Goal: Task Accomplishment & Management: Manage account settings

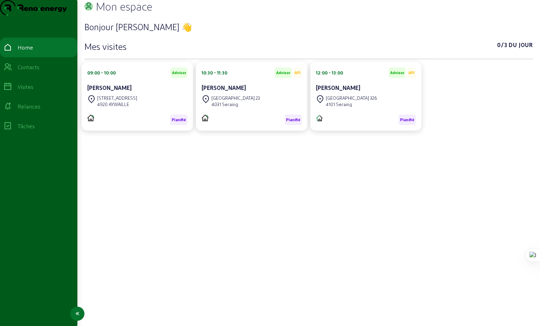
click at [33, 111] on div "Relances" at bounding box center [29, 106] width 23 height 8
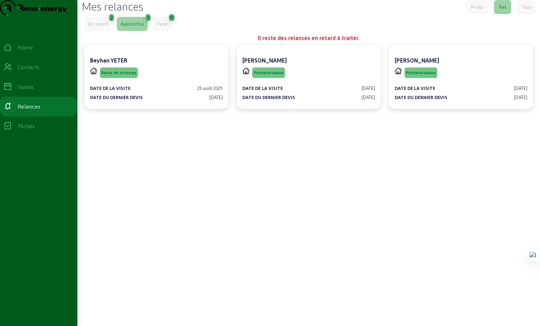
click at [96, 27] on div "En retard" at bounding box center [97, 24] width 19 height 6
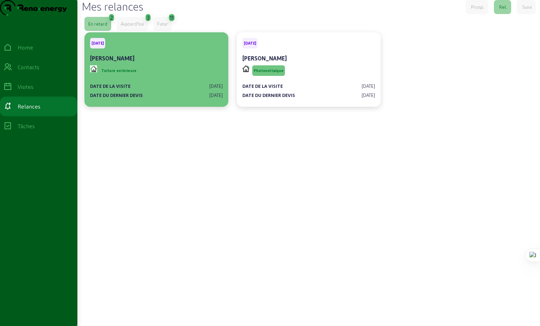
click at [160, 77] on div "Toiture extérieure" at bounding box center [156, 70] width 133 height 13
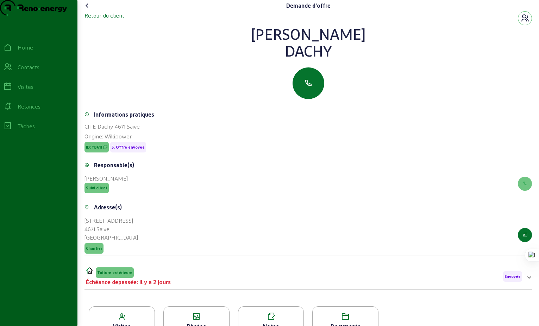
click at [103, 20] on div "Retour du client" at bounding box center [104, 15] width 40 height 8
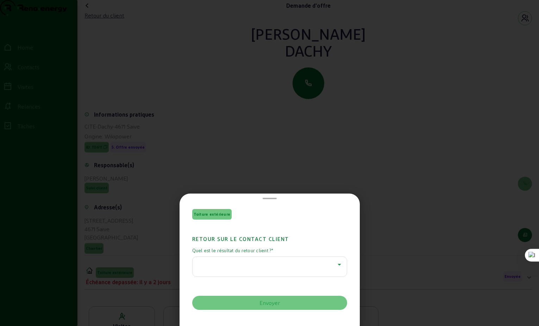
click at [335, 263] on icon at bounding box center [339, 265] width 8 height 8
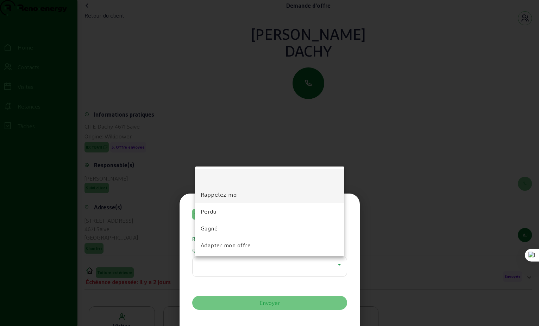
click at [211, 199] on span "Rappelez-moi" at bounding box center [218, 195] width 37 height 8
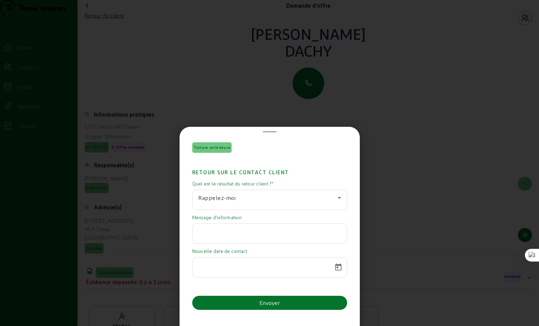
click at [233, 233] on input "text" at bounding box center [269, 232] width 143 height 8
click at [272, 131] on span at bounding box center [269, 131] width 14 height 1
click at [266, 131] on span at bounding box center [269, 131] width 14 height 1
click at [359, 155] on div "Toiture extérieure Retour sur le contact client Quel est le résultat du retour …" at bounding box center [269, 163] width 539 height 326
click at [375, 127] on div at bounding box center [269, 163] width 539 height 326
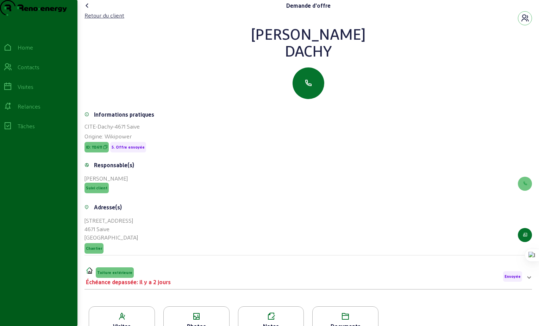
click at [88, 10] on icon at bounding box center [87, 5] width 8 height 8
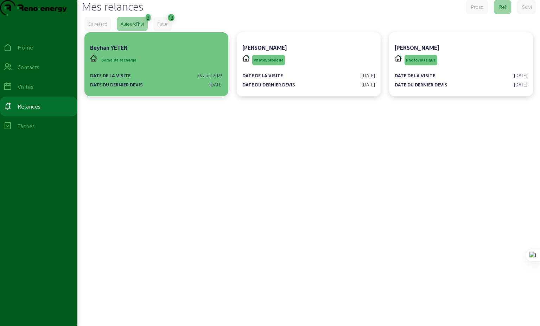
click at [145, 67] on div "Borne de recharge" at bounding box center [156, 59] width 133 height 13
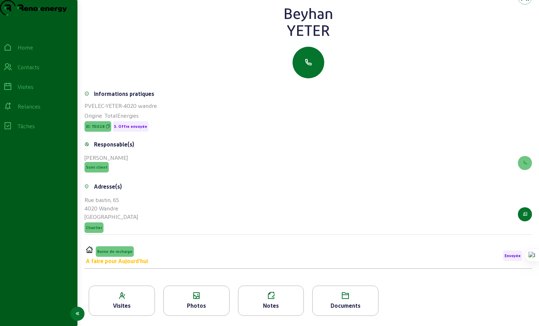
scroll to position [20, 0]
click at [122, 64] on div at bounding box center [307, 63] width 447 height 32
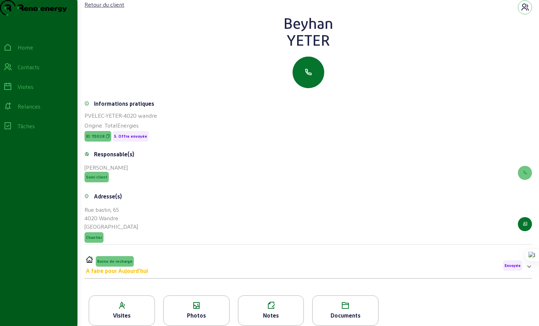
scroll to position [0, 0]
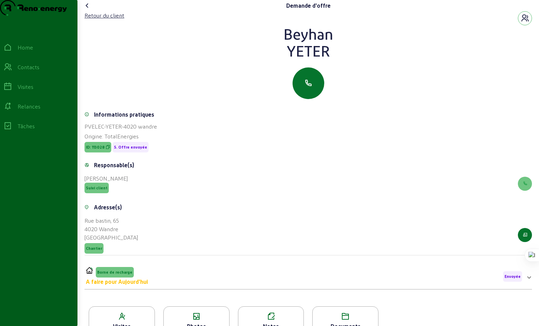
click at [89, 10] on icon at bounding box center [87, 5] width 8 height 8
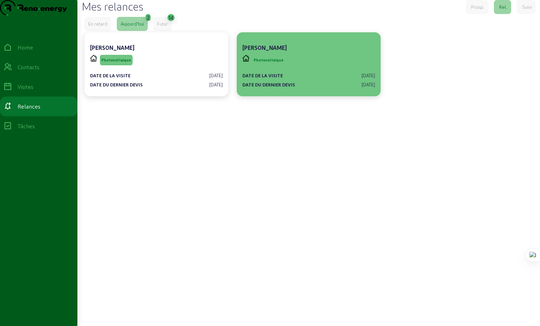
click at [301, 67] on div "Photovoltaique" at bounding box center [308, 59] width 133 height 13
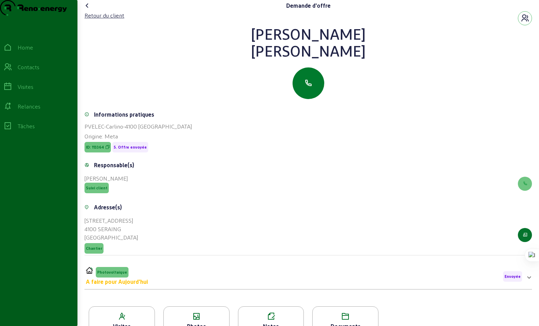
click at [312, 88] on icon "button" at bounding box center [308, 83] width 8 height 8
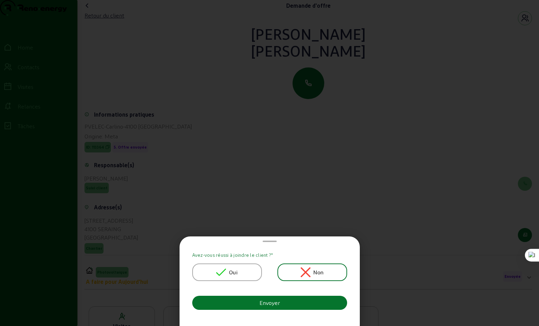
click at [234, 270] on span "Oui" at bounding box center [233, 272] width 9 height 8
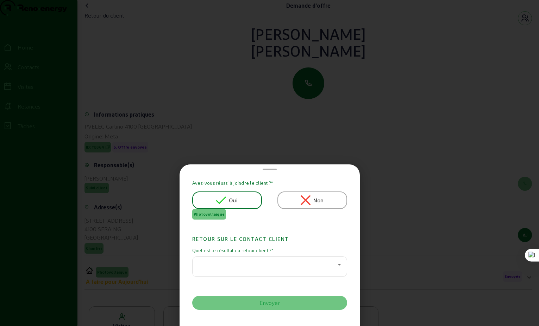
click at [395, 185] on div at bounding box center [269, 163] width 539 height 326
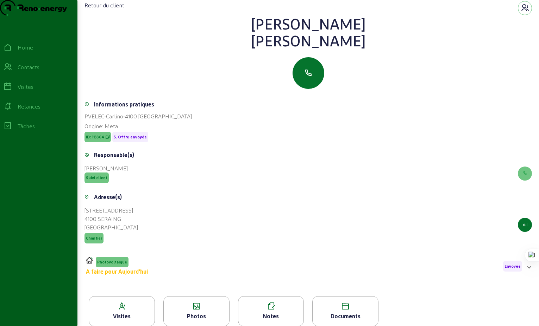
scroll to position [46, 0]
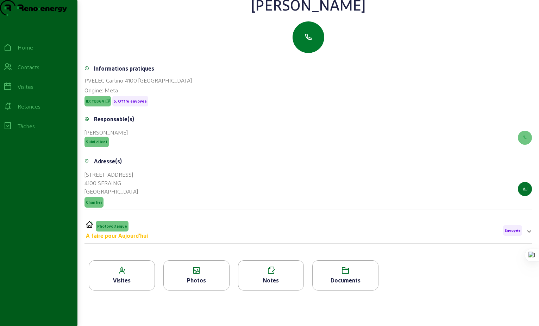
click at [310, 42] on icon "button" at bounding box center [308, 37] width 8 height 8
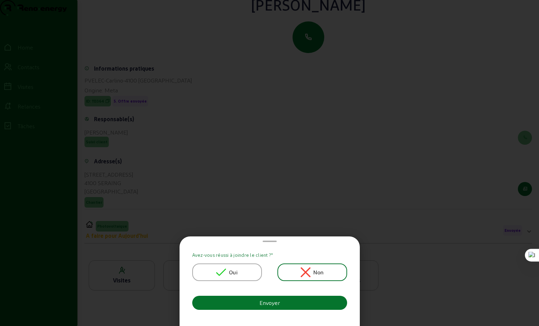
scroll to position [0, 0]
click at [223, 275] on icon at bounding box center [221, 273] width 10 height 10
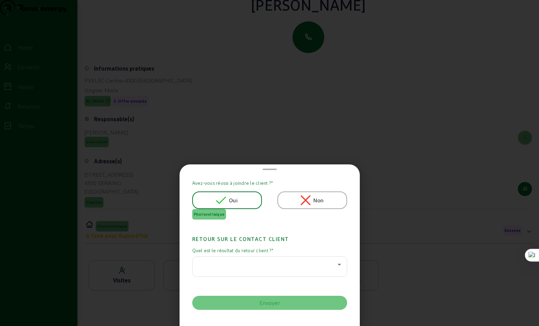
click at [306, 263] on div at bounding box center [267, 265] width 139 height 8
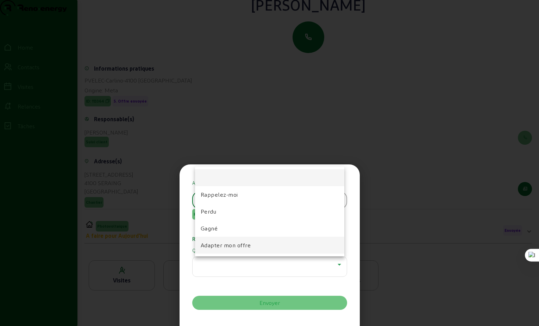
click at [216, 244] on span "Adapter mon offre" at bounding box center [225, 245] width 50 height 8
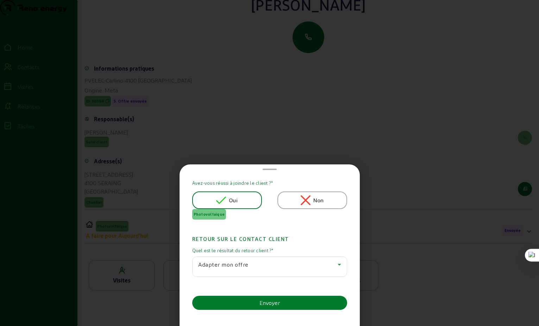
click at [266, 305] on div "Envoyer" at bounding box center [269, 303] width 20 height 8
